Goal: Task Accomplishment & Management: Use online tool/utility

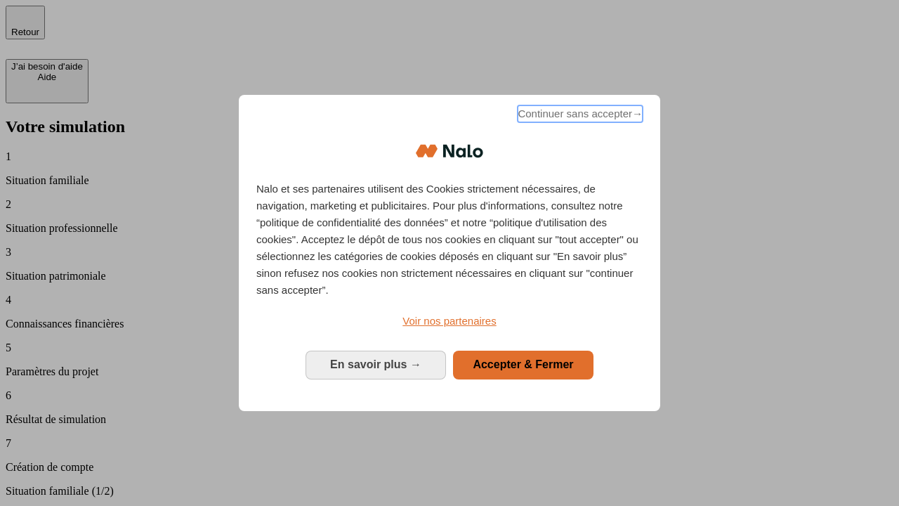
click at [579, 116] on span "Continuer sans accepter →" at bounding box center [580, 113] width 125 height 17
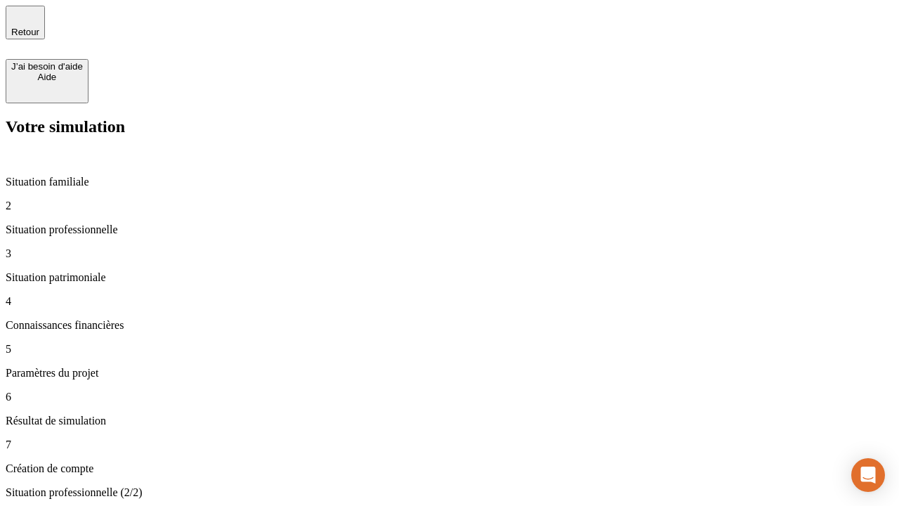
type input "30 000"
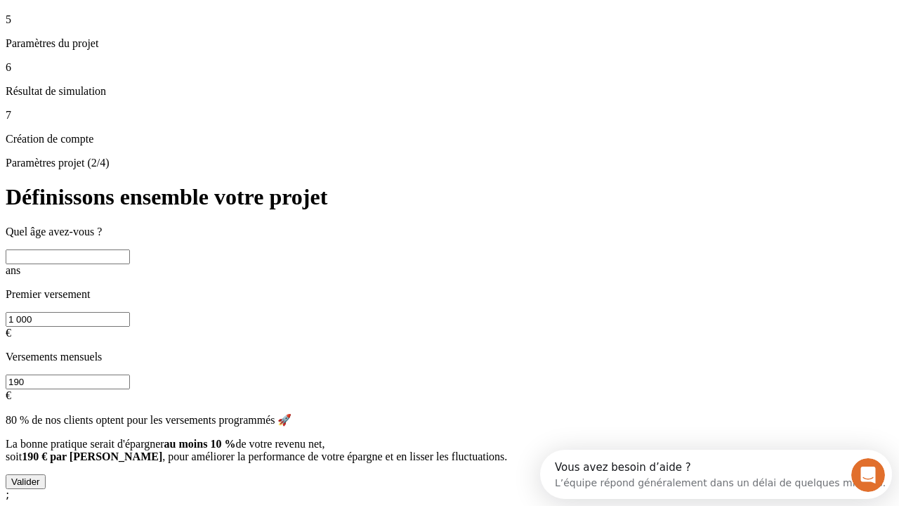
scroll to position [13, 0]
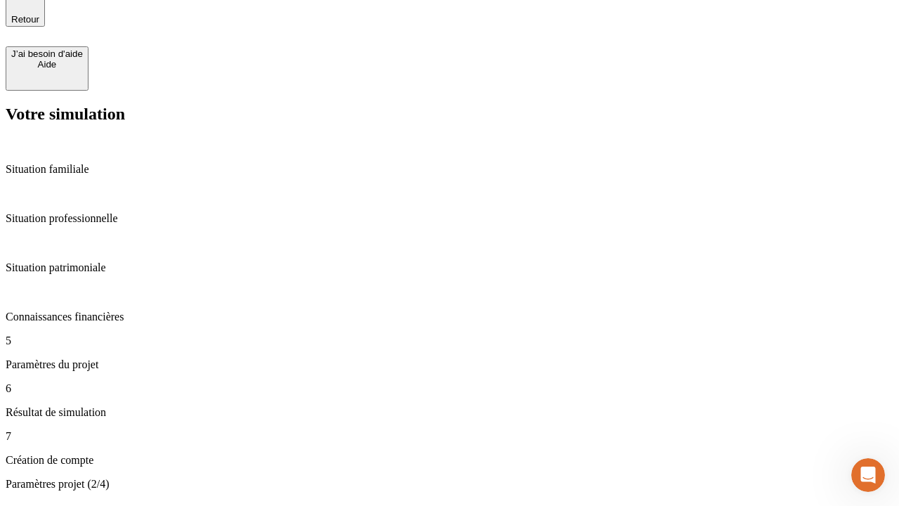
type input "25"
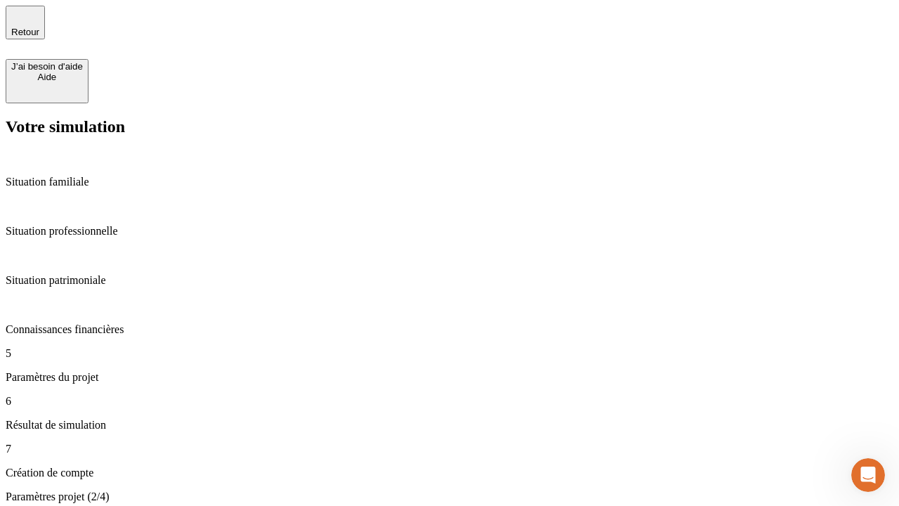
type input "1 000"
type input "640"
